Goal: Task Accomplishment & Management: Complete application form

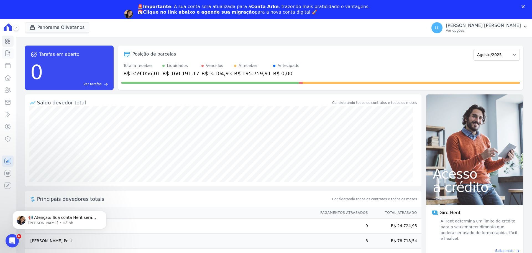
click at [12, 55] on link "Contratos" at bounding box center [7, 53] width 11 height 11
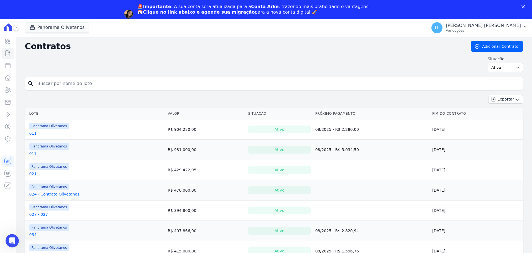
click at [508, 45] on link "Adicionar Contrato" at bounding box center [497, 46] width 52 height 11
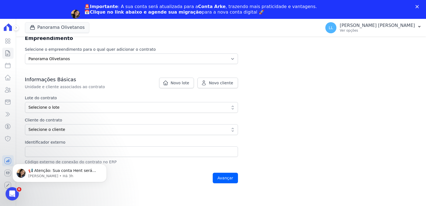
scroll to position [83, 0]
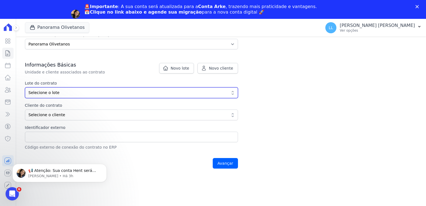
click at [66, 93] on span "Selecione o lote" at bounding box center [128, 93] width 198 height 6
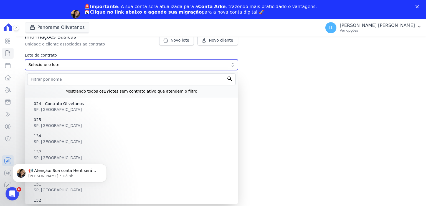
scroll to position [112, 0]
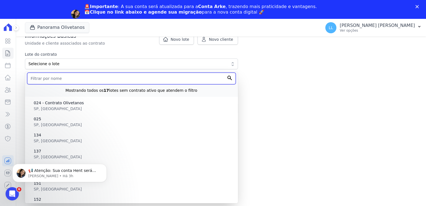
drag, startPoint x: 64, startPoint y: 77, endPoint x: 82, endPoint y: 76, distance: 17.8
click at [64, 77] on input "text" at bounding box center [131, 79] width 208 height 12
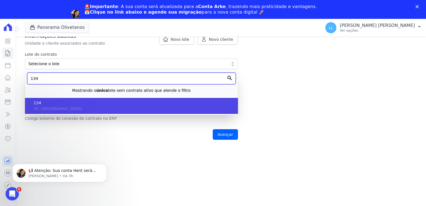
type input "134"
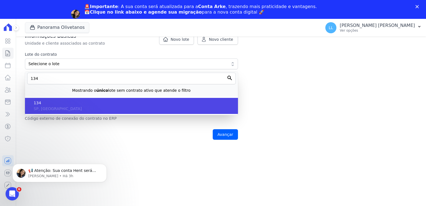
click at [73, 104] on span "134" at bounding box center [134, 103] width 200 height 6
type input "bb941c9e-892b-4954-87ac-6efed5717e6f"
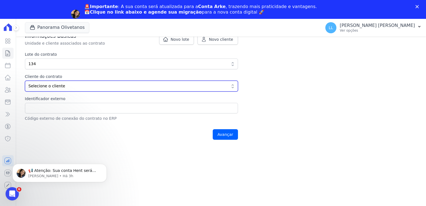
click at [66, 82] on button "Selecione o cliente" at bounding box center [131, 86] width 213 height 11
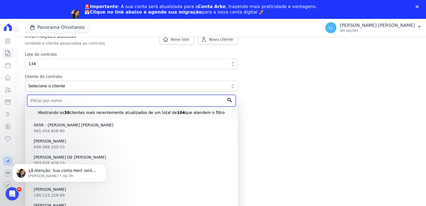
click at [197, 99] on input "text" at bounding box center [131, 101] width 208 height 12
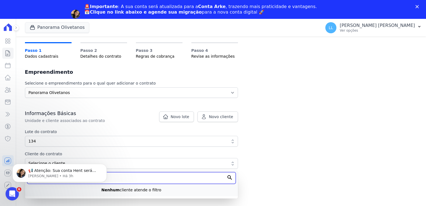
scroll to position [34, 0]
type input "chr"
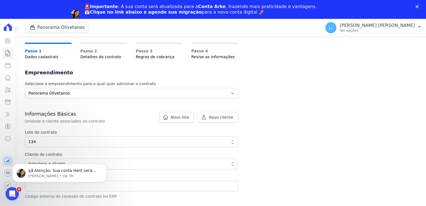
click at [262, 111] on div "Contratos Adicionar Contrato Adicionar Contrato Passo 1 Dados cadastrais Passo …" at bounding box center [221, 113] width 410 height 223
click at [223, 118] on span "Novo cliente" at bounding box center [221, 117] width 24 height 6
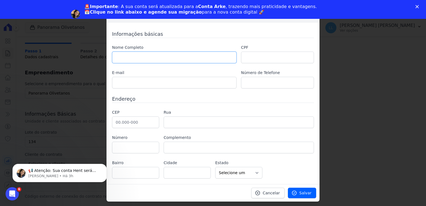
click at [165, 58] on input "text" at bounding box center [174, 58] width 124 height 12
type input "c"
click at [132, 60] on input "text" at bounding box center [174, 58] width 124 height 12
paste input "[PERSON_NAME] DE [PERSON_NAME]"
type input "[PERSON_NAME] DE [PERSON_NAME]"
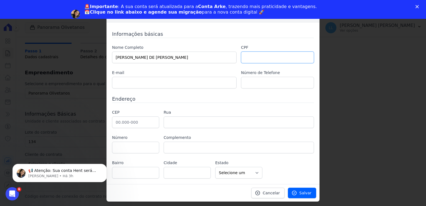
click at [274, 57] on input "text" at bounding box center [277, 58] width 73 height 12
paste input "485.983.468-29"
type input "485.983.468-29"
click at [145, 86] on input "text" at bounding box center [174, 83] width 124 height 12
paste input "[EMAIL_ADDRESS][DOMAIN_NAME]"
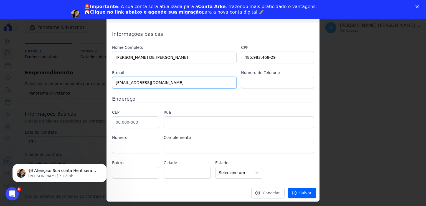
type input "[EMAIL_ADDRESS][DOMAIN_NAME]"
click at [263, 83] on input "text" at bounding box center [277, 83] width 73 height 12
paste input "11989251382"
type input "+5511989251382"
click at [130, 123] on input "text" at bounding box center [135, 122] width 47 height 12
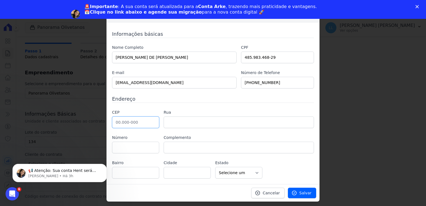
click at [147, 123] on input "text" at bounding box center [135, 122] width 47 height 12
type input "03.646-000"
type input "Rua Atuaí"
type input "Vila Esperança"
type input "São Paulo"
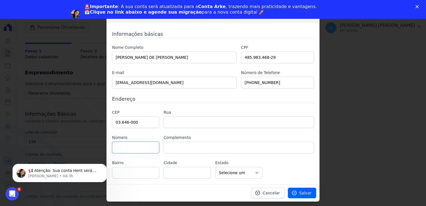
select select "SP"
click at [139, 147] on input "text" at bounding box center [135, 148] width 47 height 12
type input "261"
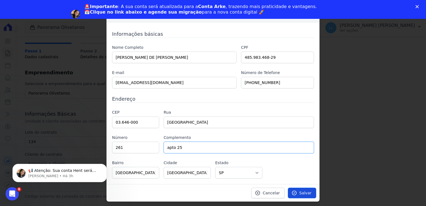
type input "apto 25"
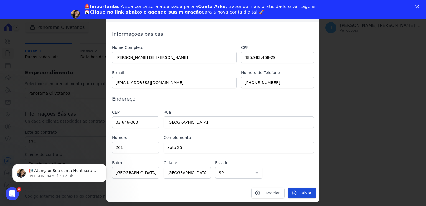
click at [304, 192] on span "Salvar" at bounding box center [305, 193] width 12 height 6
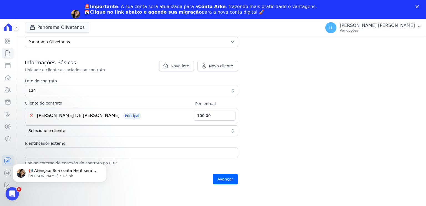
scroll to position [130, 0]
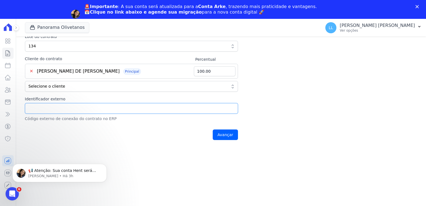
click at [71, 106] on input "Identificador externo" at bounding box center [131, 108] width 213 height 11
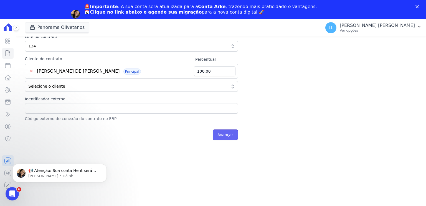
click at [226, 131] on input "Avançar" at bounding box center [225, 134] width 25 height 11
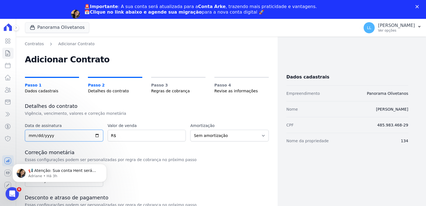
click at [27, 136] on input "date" at bounding box center [64, 136] width 78 height 12
type input "2025-08-19"
click at [146, 133] on input "number" at bounding box center [147, 136] width 78 height 12
click at [178, 132] on input "368480.01" at bounding box center [147, 136] width 78 height 12
click at [179, 139] on input "368480" at bounding box center [147, 136] width 78 height 12
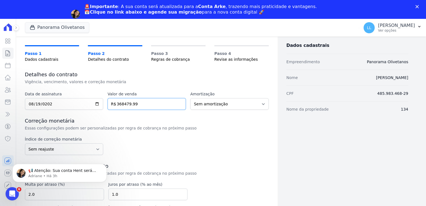
scroll to position [55, 0]
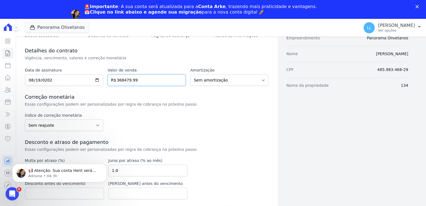
type input "368479.99"
click at [93, 123] on select "Sem reajuste Média dos últimos 12 meses acumulado de INCCM Média dos últimos 12…" at bounding box center [64, 125] width 78 height 12
click at [84, 125] on select "Sem reajuste Média dos últimos 12 meses acumulado de INCCM Média dos últimos 12…" at bounding box center [64, 125] width 78 height 12
select select "inccdi"
click at [25, 119] on select "Sem reajuste Média dos últimos 12 meses acumulado de INCCM Média dos últimos 12…" at bounding box center [64, 125] width 78 height 12
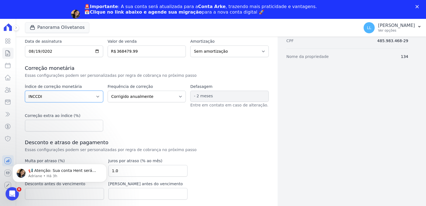
scroll to position [84, 0]
click at [164, 97] on select "Corrigido semestralmente Corrigido mensalmente Corrigido anualmente" at bounding box center [147, 97] width 78 height 12
select select "monthly"
click at [108, 91] on select "Corrigido semestralmente Corrigido mensalmente Corrigido anualmente" at bounding box center [147, 97] width 78 height 12
click at [244, 140] on h3 "Desconto e atraso de pagamento" at bounding box center [147, 142] width 244 height 7
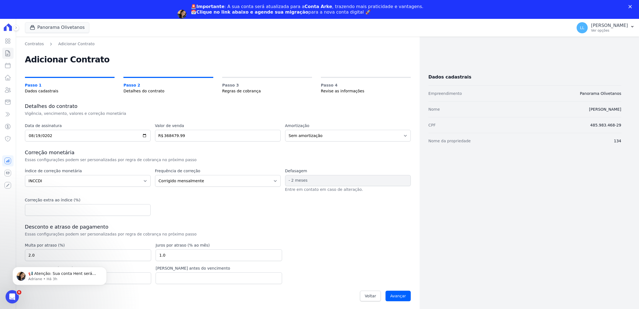
scroll to position [0, 0]
click at [406, 206] on input "Avançar" at bounding box center [397, 295] width 25 height 11
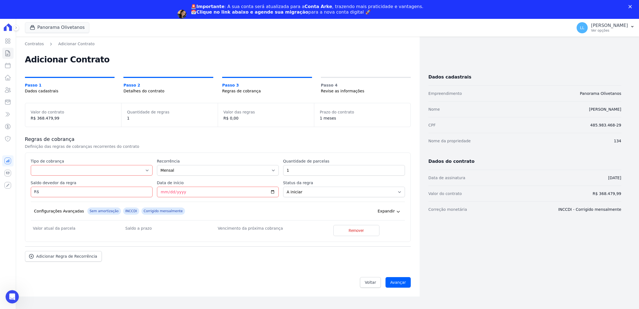
click at [83, 164] on div "Tipo de cobrança Parcela Normal Entrada Sinal Intercalada Chaves Pré-chaves Pós…" at bounding box center [92, 166] width 122 height 17
click at [148, 170] on select "Parcela Normal Entrada Sinal Intercalada Chaves Pré-chaves Pós-chaves Impostos …" at bounding box center [92, 170] width 122 height 11
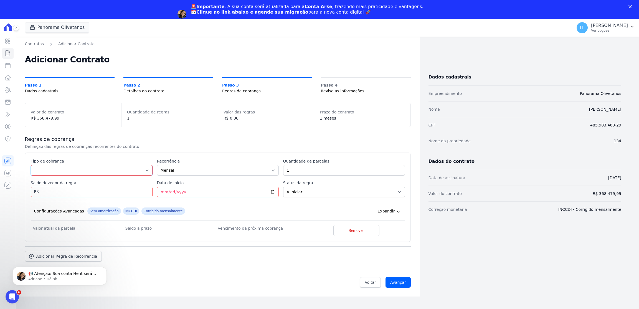
select select "down_payment"
click at [31, 165] on select "Parcela Normal Entrada Sinal Intercalada Chaves Pré-chaves Pós-chaves Impostos …" at bounding box center [92, 170] width 122 height 11
type input "36480"
type input "2025-08-29"
click at [82, 255] on html "📢 Atenção: Sua conta Hent será migrada para a Conta Arke! Estamos trazendo para…" at bounding box center [59, 274] width 111 height 39
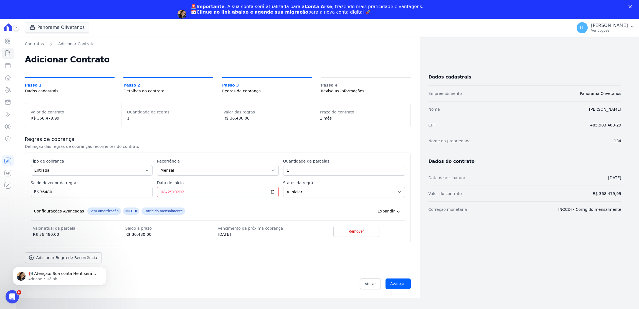
click at [74, 262] on body "📢 Atenção: Sua conta Hent será migrada para a Conta Arke! Estamos trazendo para…" at bounding box center [59, 274] width 106 height 34
click at [152, 246] on div "Regras de cobrança Definição das regras de cobranças recorrentes do contrato Es…" at bounding box center [218, 199] width 386 height 145
click at [62, 252] on div "Adicionar Regra de Recorrência" at bounding box center [218, 255] width 386 height 15
click at [62, 254] on link "Adicionar Regra de Recorrência" at bounding box center [63, 257] width 77 height 11
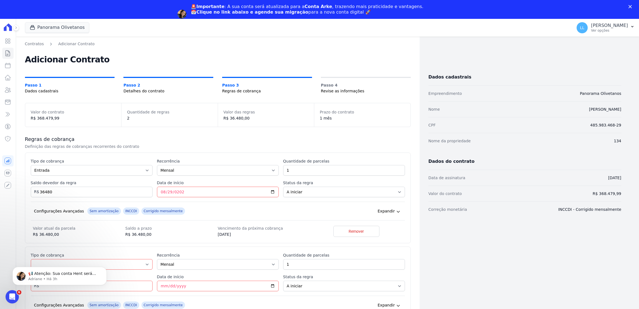
scroll to position [64, 0]
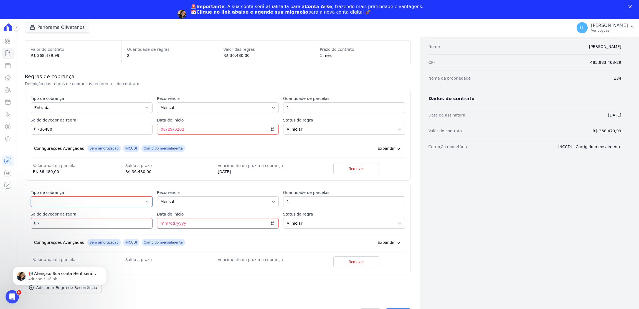
click at [130, 198] on select "Parcela Normal Entrada Sinal Intercalada Chaves Pré-chaves Pós-chaves Impostos …" at bounding box center [92, 201] width 122 height 11
select select "standard"
click at [31, 196] on select "Parcela Normal Entrada Sinal Intercalada Chaves Pré-chaves Pós-chaves Impostos …" at bounding box center [92, 201] width 122 height 11
drag, startPoint x: 289, startPoint y: 203, endPoint x: 255, endPoint y: 196, distance: 34.2
click at [255, 196] on div "Esse tipo de parcela não entra no saldo devedor do contrato. Tipo de cobrança P…" at bounding box center [218, 229] width 374 height 78
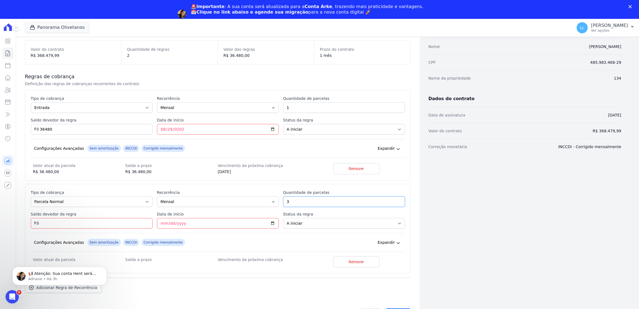
type input "3"
type input "5000"
type input "2025-09-10"
click at [313, 222] on select "A iniciar Em aberto" at bounding box center [344, 222] width 122 height 11
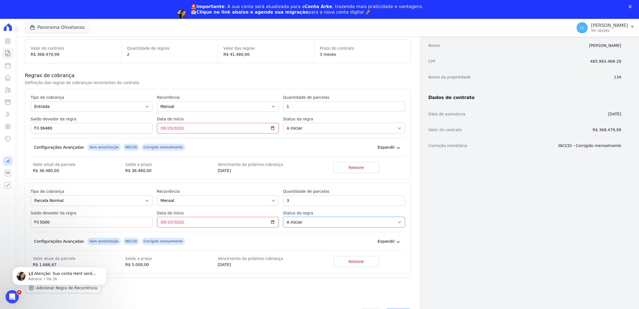
scroll to position [65, 0]
drag, startPoint x: 124, startPoint y: 221, endPoint x: -29, endPoint y: 223, distance: 152.7
click at [0, 223] on html "Visão Geral Contratos Parcelas Lotes Clientes Minha Carteira Transferências Cré…" at bounding box center [319, 164] width 639 height 328
type input "15000"
click at [67, 284] on div "📢 Atenção: Sua conta Hent será migrada para a Conta Arke! Estamos trazendo para…" at bounding box center [59, 276] width 94 height 18
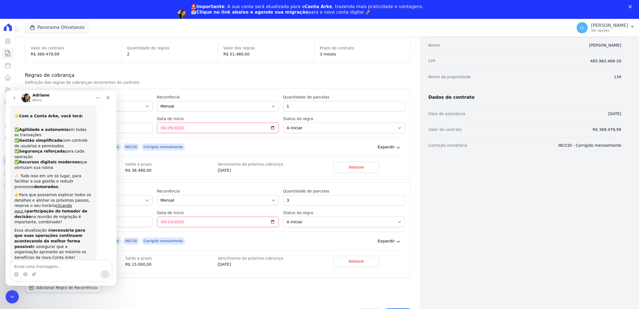
scroll to position [47, 0]
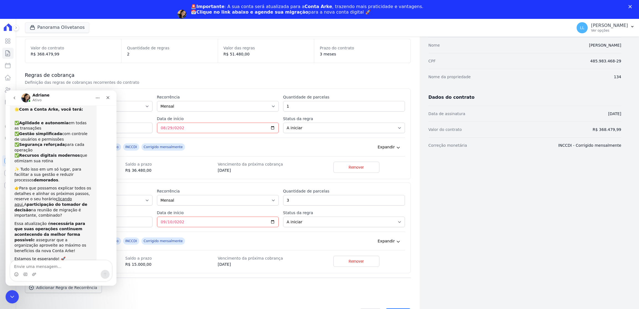
click at [170, 283] on div "Adicionar Regra de Recorrência" at bounding box center [218, 284] width 386 height 15
click at [108, 95] on icon "Fechar" at bounding box center [108, 97] width 4 height 4
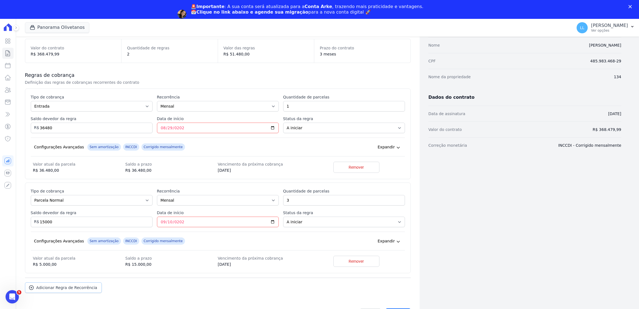
click at [57, 292] on link "Adicionar Regra de Recorrência" at bounding box center [63, 287] width 77 height 11
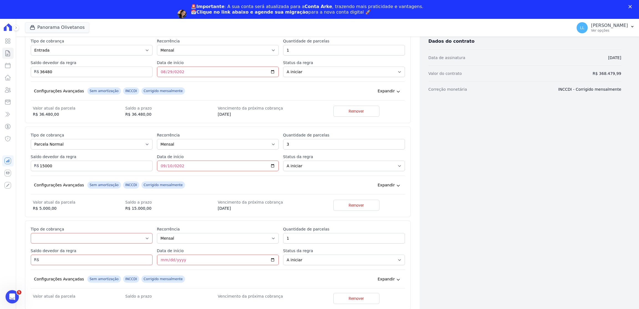
scroll to position [158, 0]
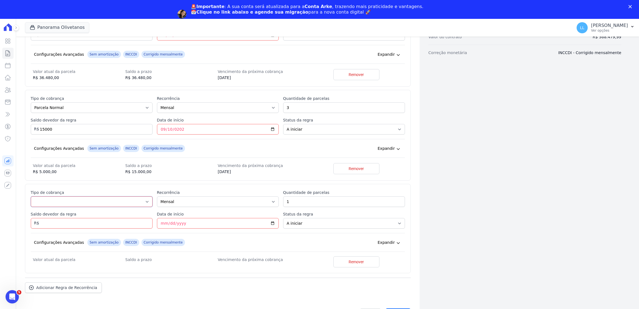
click at [144, 202] on select "Parcela Normal Entrada Sinal Intercalada Chaves Pré-chaves Pós-chaves Impostos …" at bounding box center [92, 201] width 122 height 11
select select "standard"
click at [31, 196] on select "Parcela Normal Entrada Sinal Intercalada Chaves Pré-chaves Pós-chaves Impostos …" at bounding box center [92, 201] width 122 height 11
type input "100"
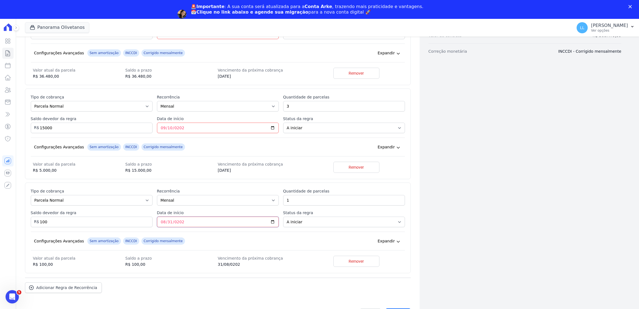
type input "2028-08-31"
click at [84, 286] on span "Adicionar Regra de Recorrência" at bounding box center [66, 288] width 61 height 6
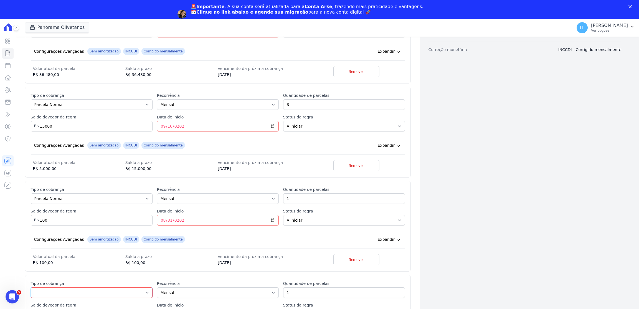
click at [114, 295] on select "Parcela Normal Entrada Sinal Intercalada Chaves Pré-chaves Pós-chaves Impostos …" at bounding box center [92, 292] width 122 height 11
select select "financing"
click at [31, 289] on select "Parcela Normal Entrada Sinal Intercalada Chaves Pré-chaves Pós-chaves Impostos …" at bounding box center [92, 292] width 122 height 11
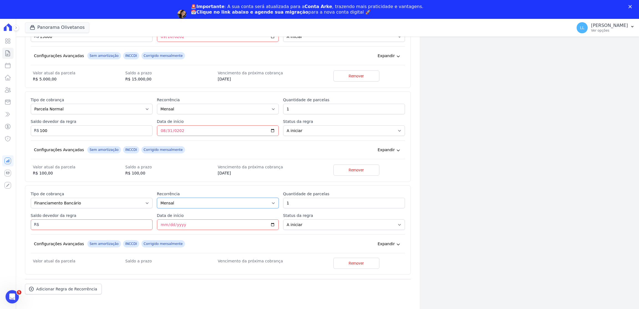
scroll to position [253, 0]
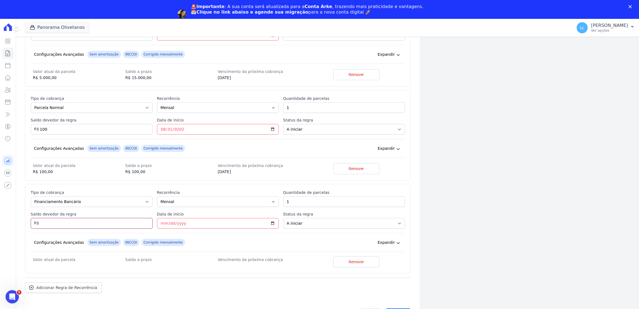
click at [105, 223] on input "Saldo devedor da regra" at bounding box center [92, 223] width 122 height 11
type input "316900"
type input "2025-12-31"
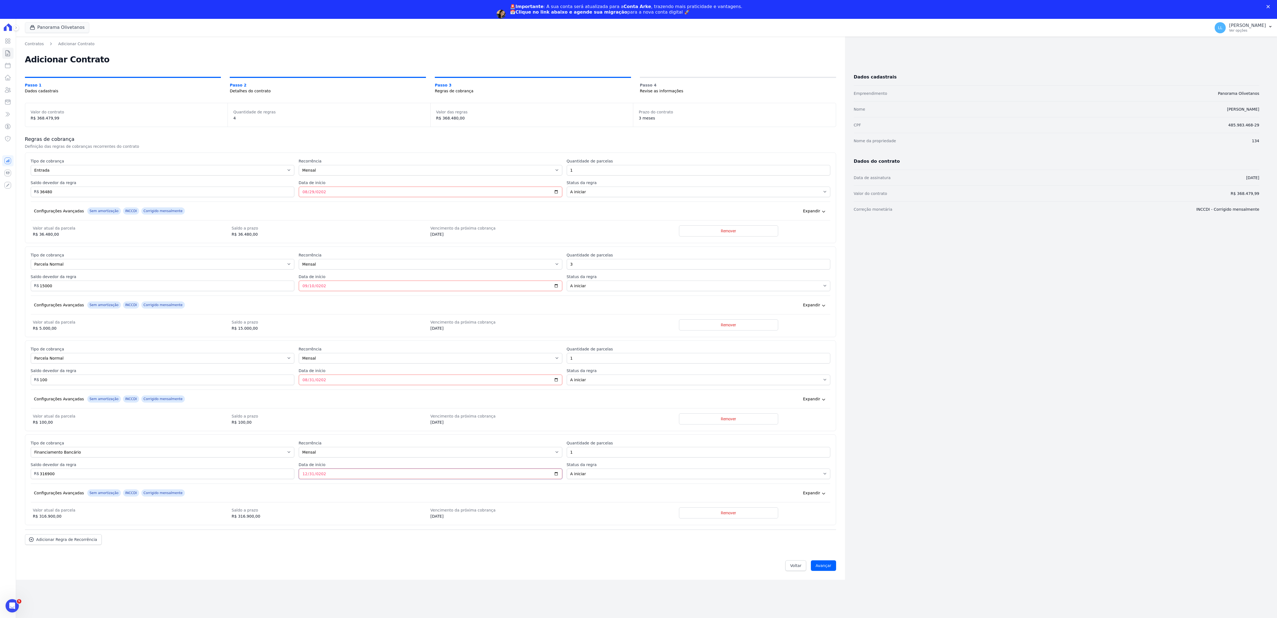
scroll to position [48, 0]
click at [638, 309] on input "Avançar" at bounding box center [823, 565] width 25 height 11
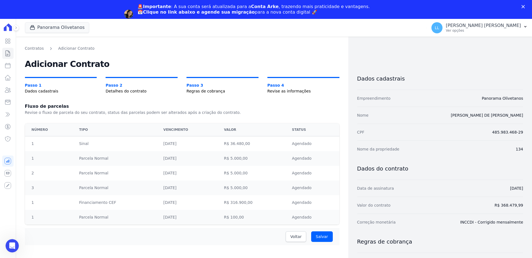
scroll to position [65, 0]
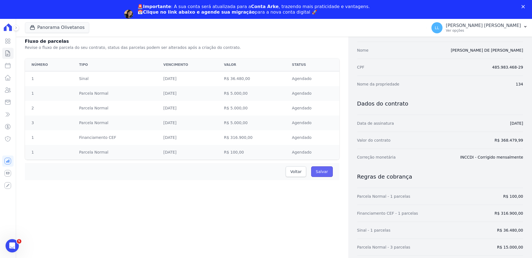
click at [324, 170] on input "Salvar" at bounding box center [322, 171] width 22 height 11
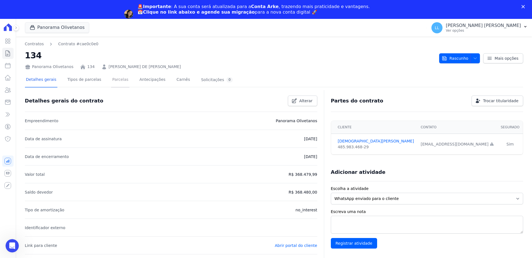
click at [111, 80] on link "Parcelas" at bounding box center [120, 80] width 18 height 15
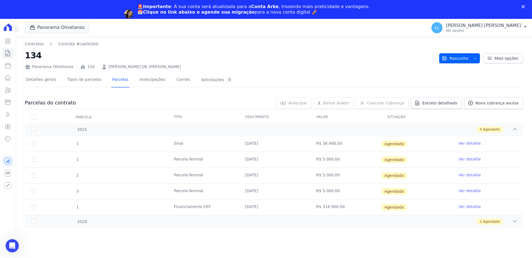
click at [468, 142] on link "Ver detalhe" at bounding box center [470, 143] width 22 height 6
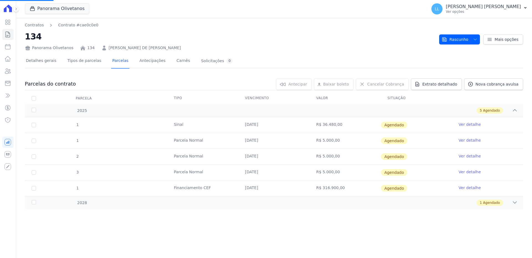
click at [468, 123] on link "Ver detalhe" at bounding box center [470, 124] width 22 height 6
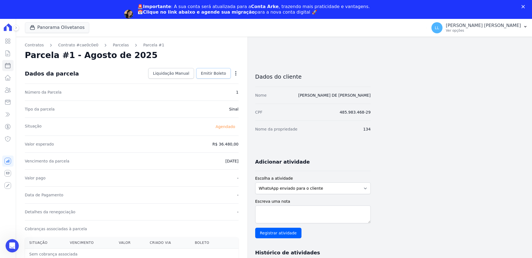
click at [211, 71] on span "Emitir Boleto" at bounding box center [213, 73] width 25 height 6
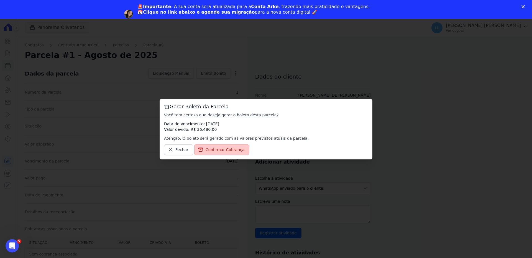
click at [222, 148] on span "Confirmar Cobrança" at bounding box center [225, 150] width 39 height 6
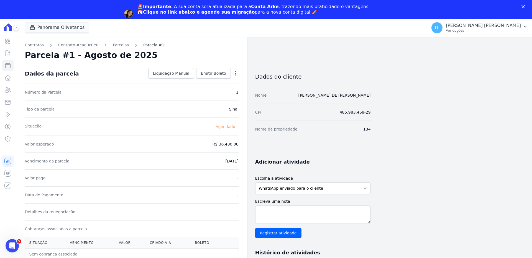
click at [145, 46] on link "Parcela #1" at bounding box center [153, 45] width 21 height 6
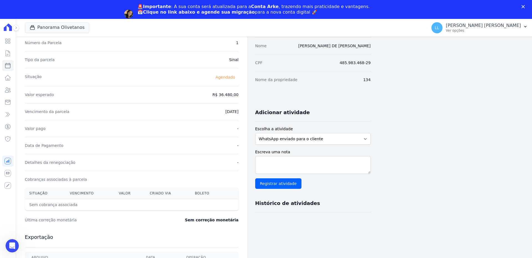
scroll to position [121, 0]
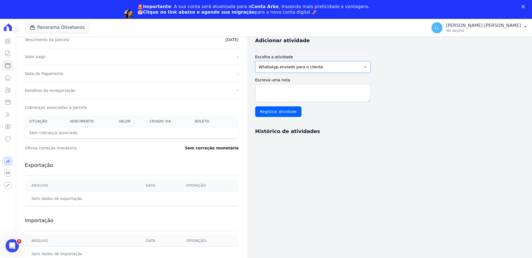
click at [309, 69] on select "WhatsApp enviado para o cliente Adicionar um comentário Ligação feita para o cl…" at bounding box center [313, 67] width 116 height 12
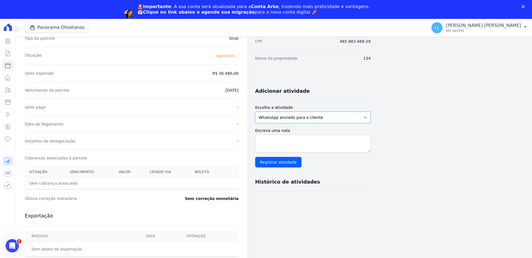
scroll to position [0, 0]
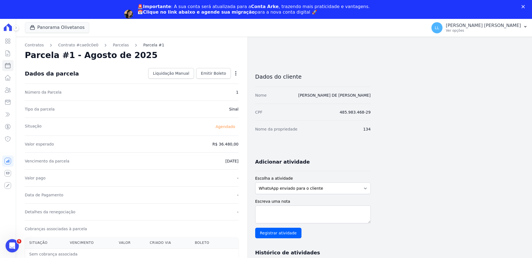
click at [143, 45] on link "Parcela #1" at bounding box center [153, 45] width 21 height 6
click at [40, 45] on link "Contratos" at bounding box center [34, 45] width 19 height 6
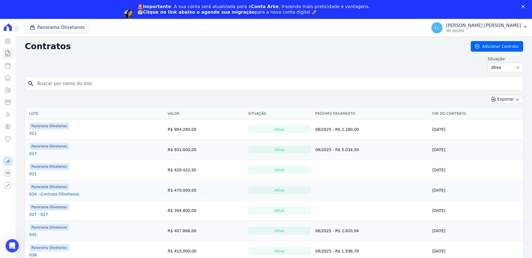
click at [91, 80] on input "search" at bounding box center [277, 83] width 487 height 11
type input "134"
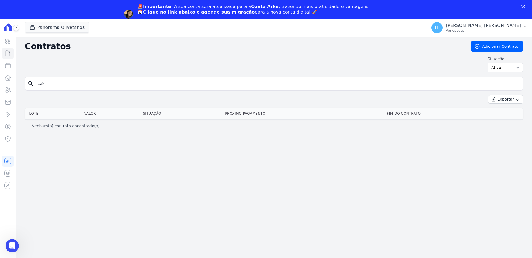
click at [65, 85] on input "134" at bounding box center [277, 83] width 487 height 11
click at [516, 64] on select "Ativo Todos Pausado Distratado Rascunho Expirado Encerrado" at bounding box center [505, 67] width 35 height 9
select select "all"
click at [490, 63] on select "Ativo Todos Pausado Distratado Rascunho Expirado Encerrado" at bounding box center [505, 67] width 35 height 9
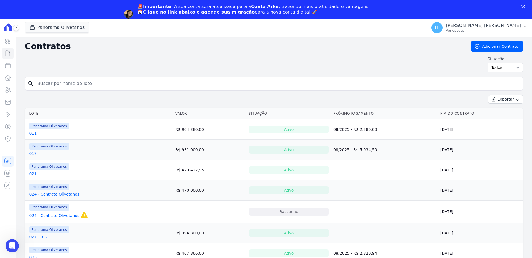
click at [116, 84] on input "search" at bounding box center [277, 83] width 487 height 11
type input "134"
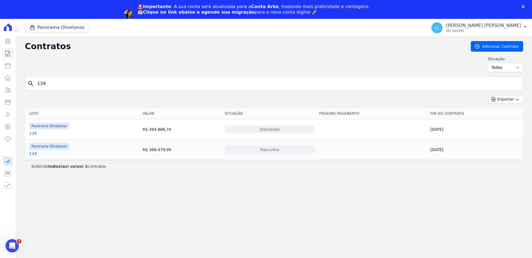
click at [33, 154] on link "134" at bounding box center [32, 154] width 7 height 6
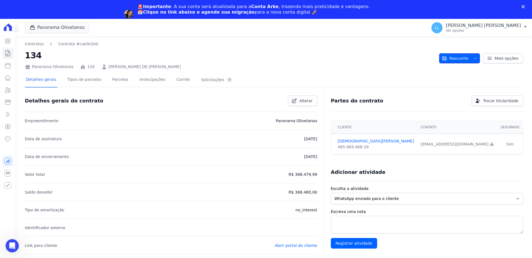
click at [471, 57] on span "button" at bounding box center [474, 58] width 7 height 9
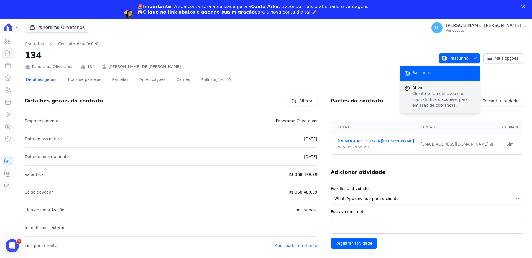
click at [430, 88] on span "Ativo" at bounding box center [443, 88] width 63 height 6
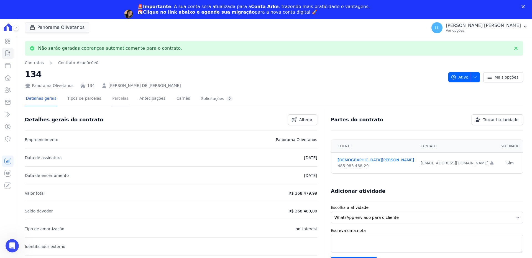
click at [111, 100] on link "Parcelas" at bounding box center [120, 98] width 18 height 15
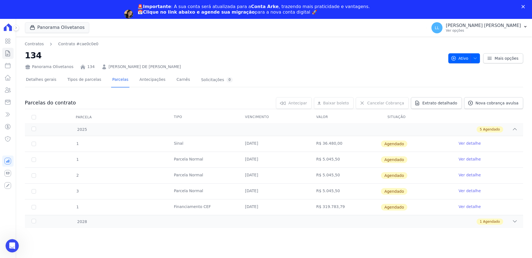
click at [473, 142] on link "Ver detalhe" at bounding box center [470, 143] width 22 height 6
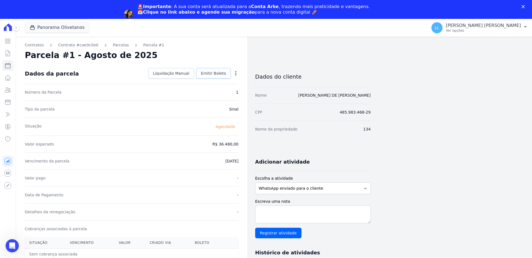
click at [215, 71] on span "Emitir Boleto" at bounding box center [213, 73] width 25 height 6
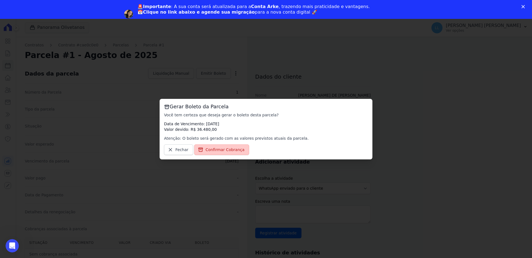
click at [230, 148] on span "Confirmar Cobrança" at bounding box center [225, 150] width 39 height 6
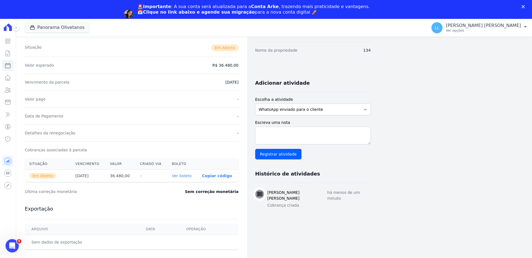
scroll to position [104, 0]
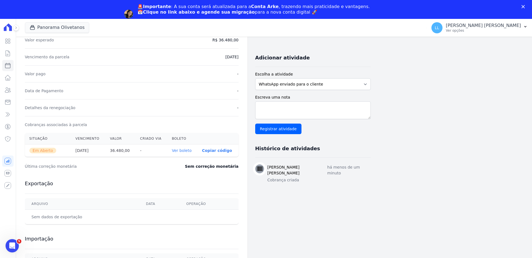
click at [190, 152] on link "Ver boleto" at bounding box center [182, 150] width 20 height 4
